Goal: Communication & Community: Answer question/provide support

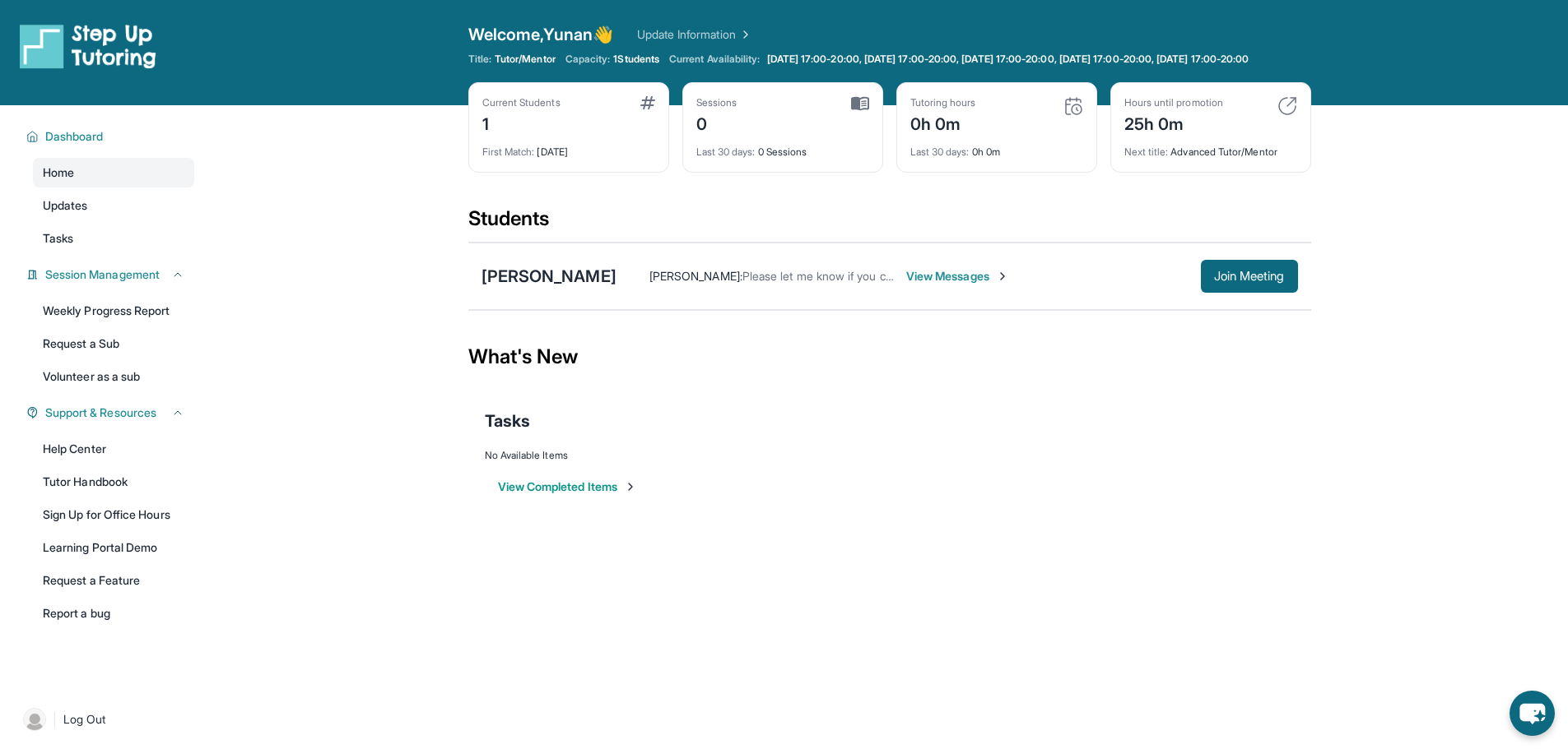
click at [865, 111] on img at bounding box center [860, 103] width 18 height 15
click at [1072, 116] on img at bounding box center [1073, 106] width 20 height 20
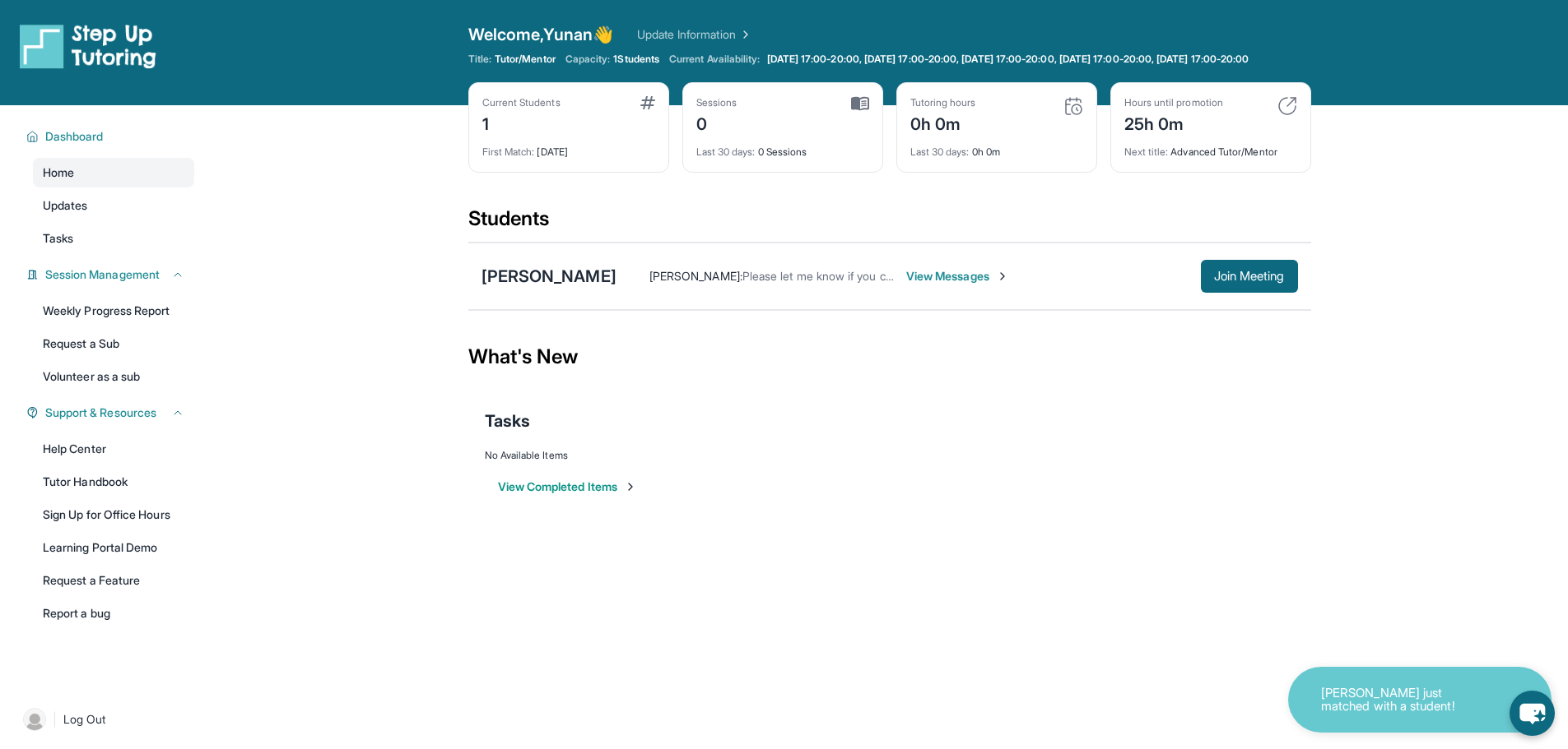
click at [644, 109] on img at bounding box center [647, 102] width 15 height 13
click at [553, 109] on div "Current Students" at bounding box center [522, 102] width 79 height 13
click at [950, 285] on span "View Messages" at bounding box center [957, 276] width 103 height 17
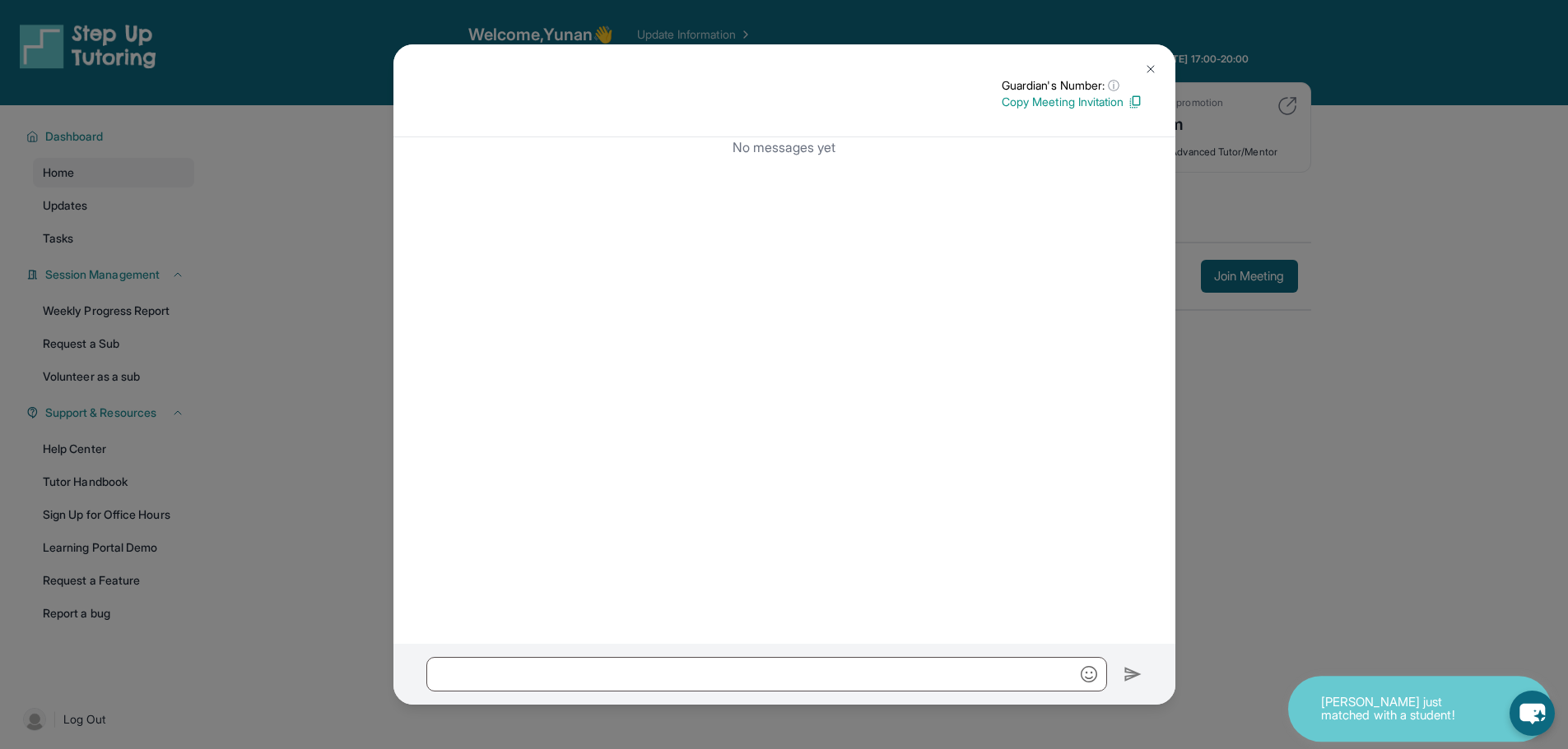
click at [1153, 72] on img at bounding box center [1150, 69] width 13 height 13
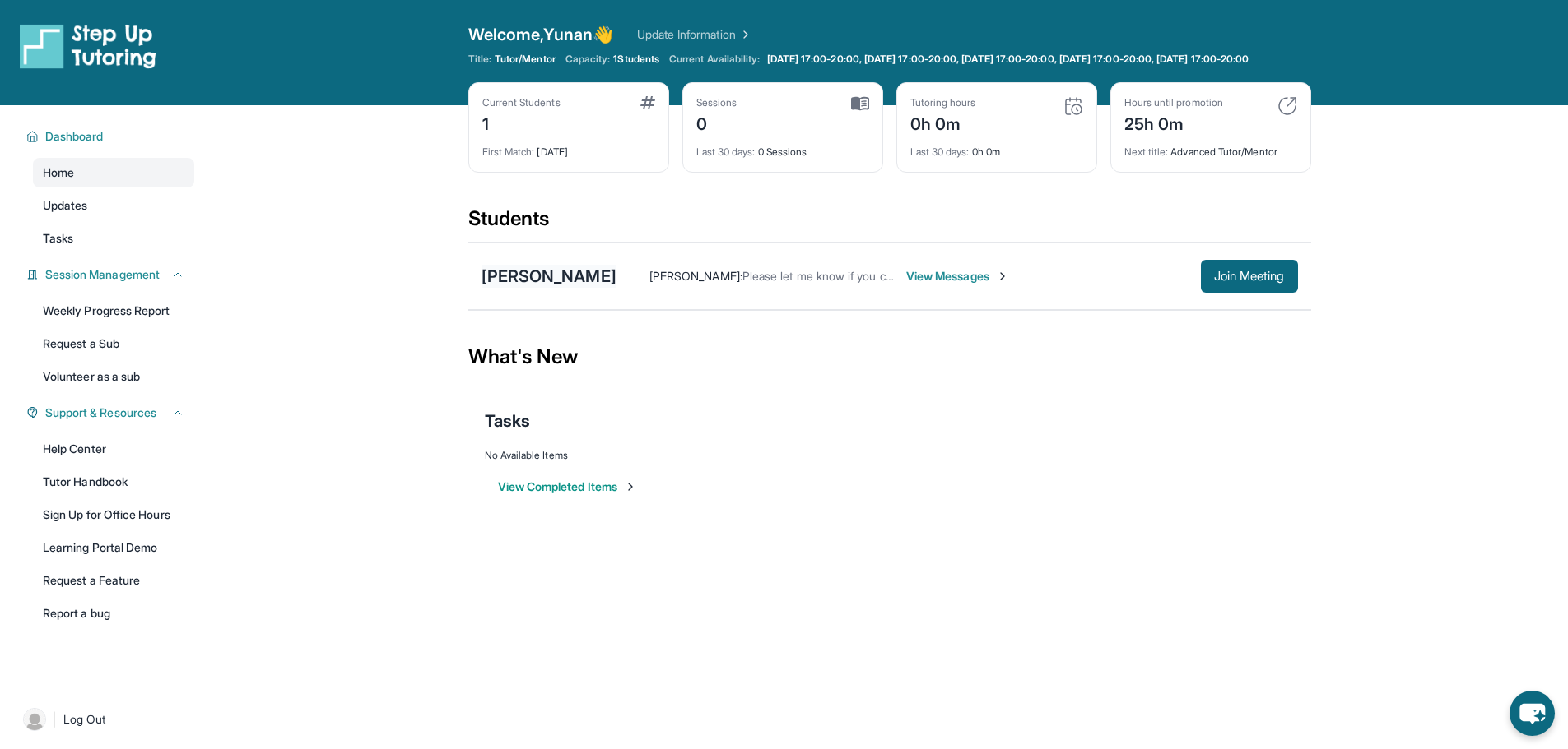
click at [563, 288] on div "[PERSON_NAME]" at bounding box center [549, 276] width 135 height 23
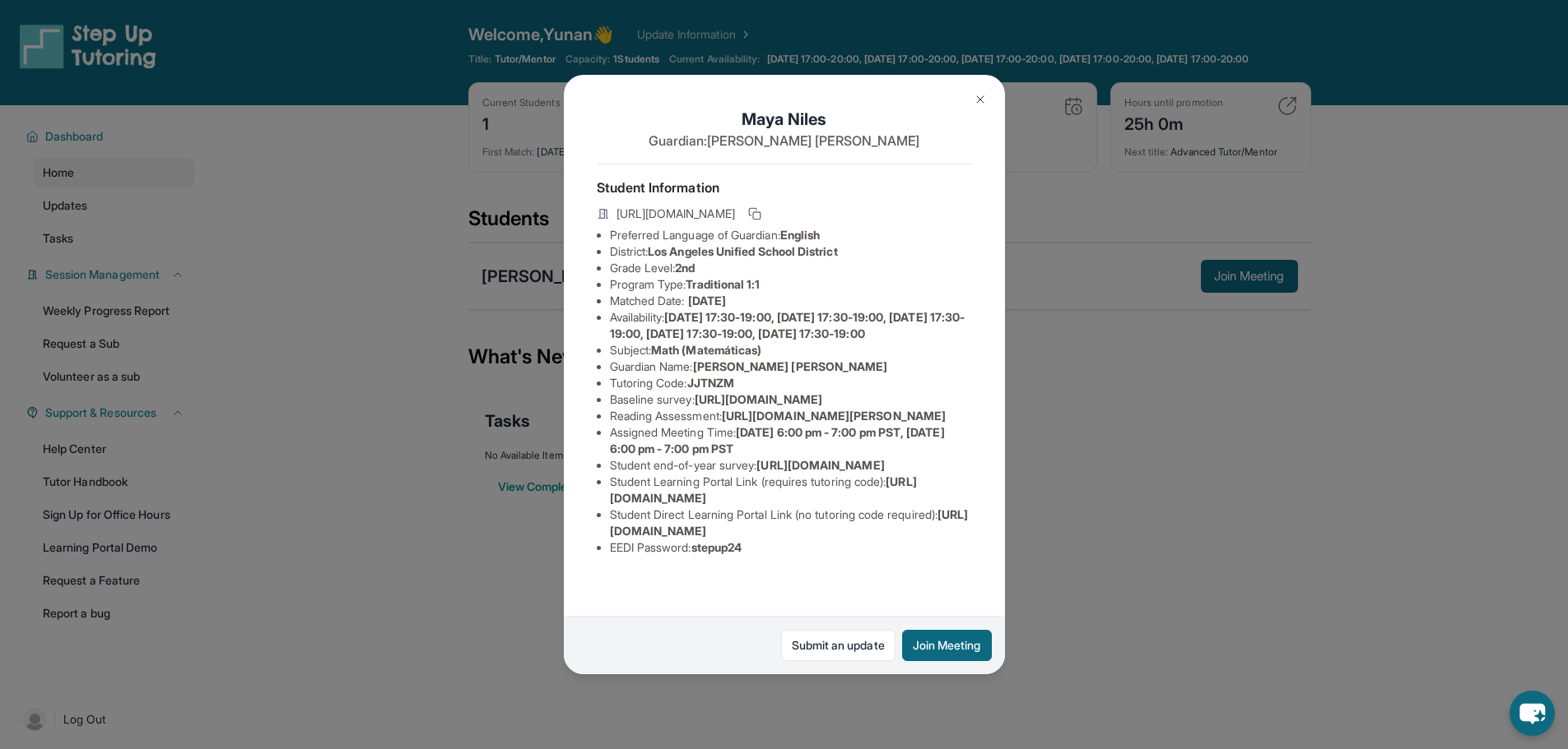
scroll to position [150, 0]
click at [829, 655] on link "Submit an update" at bounding box center [838, 646] width 114 height 31
click at [980, 100] on img at bounding box center [980, 99] width 13 height 13
